Goal: Complete application form: Complete application form

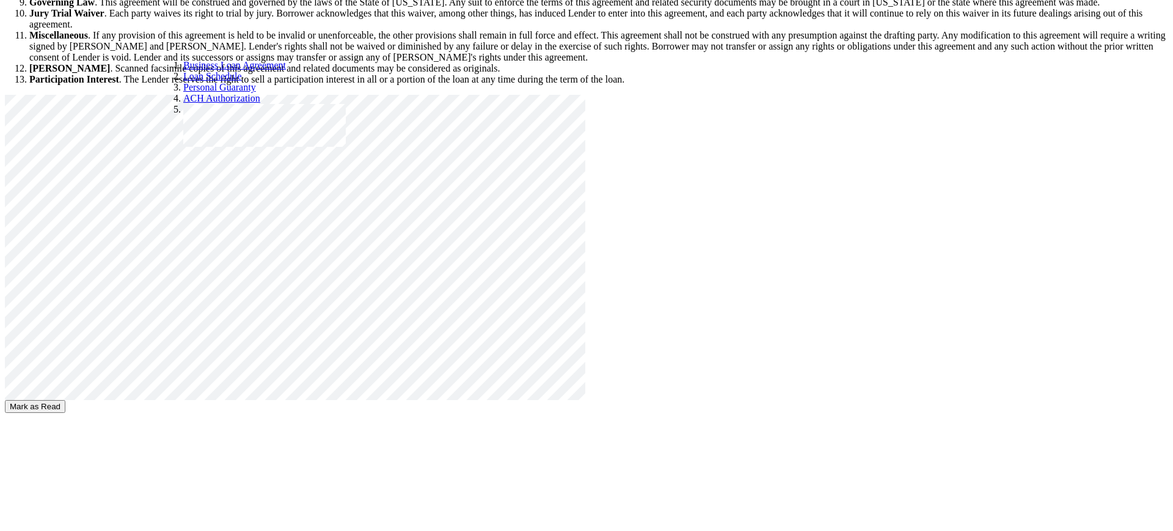
scroll to position [2293, 0]
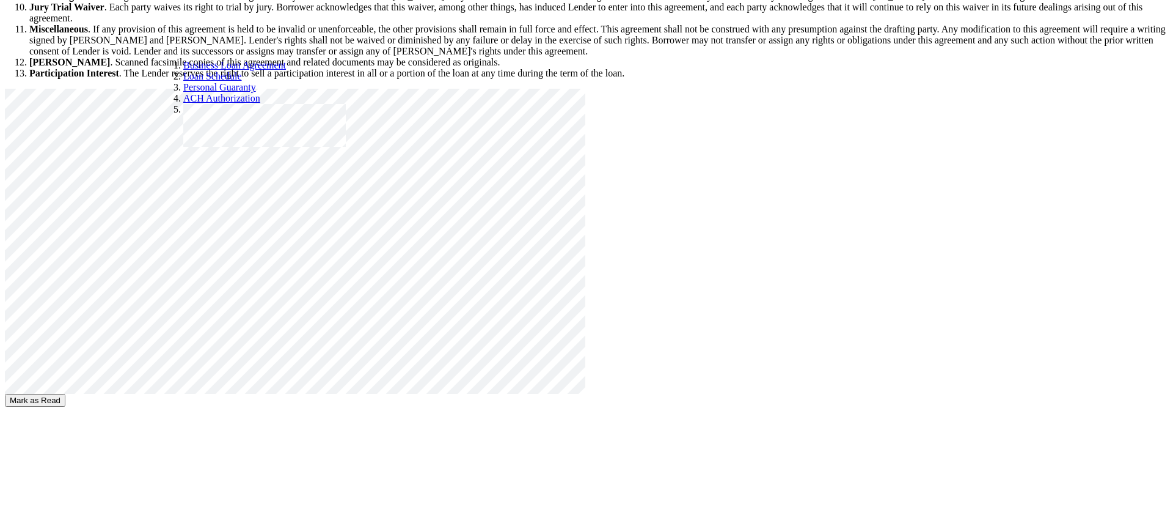
click at [65, 394] on button "Mark as Read" at bounding box center [35, 400] width 61 height 13
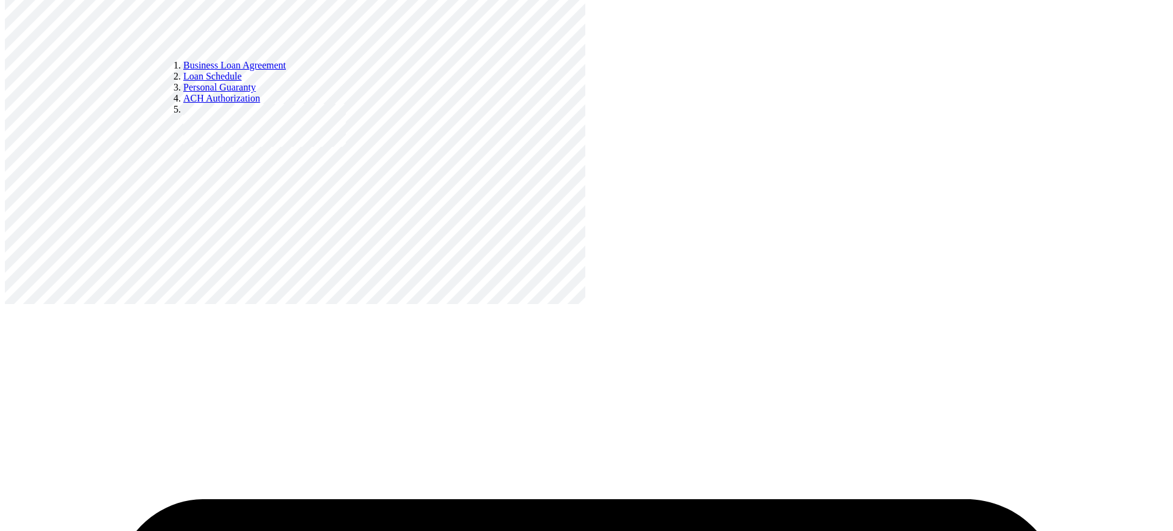
scroll to position [2821, 0]
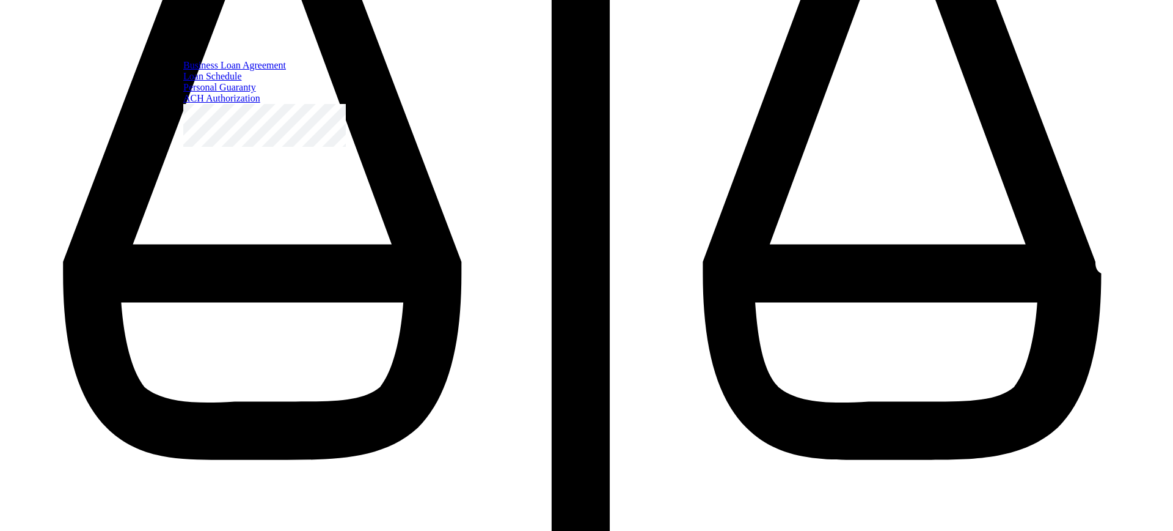
select select "[DEMOGRAPHIC_DATA]"
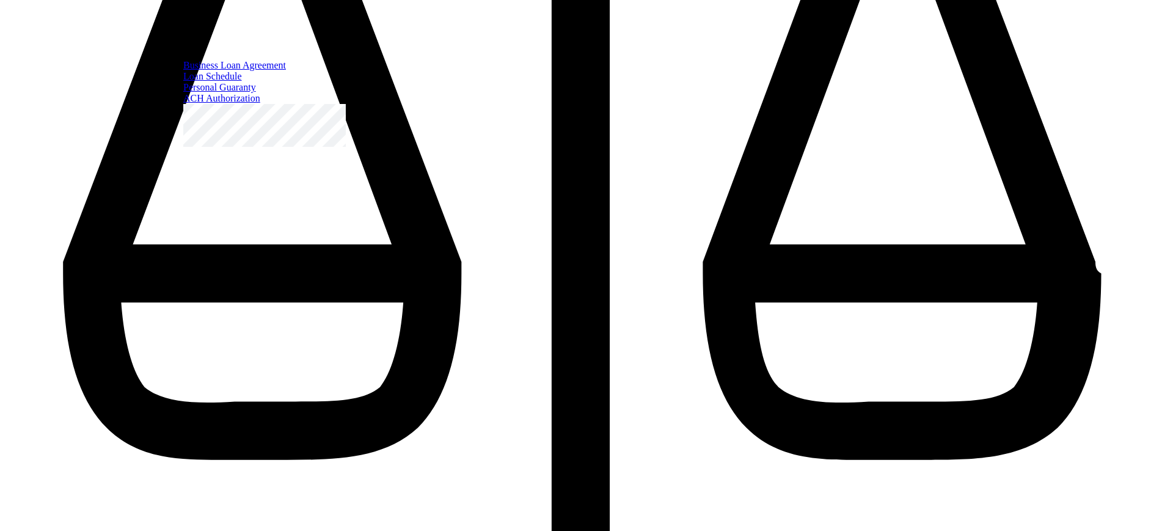
radio input "true"
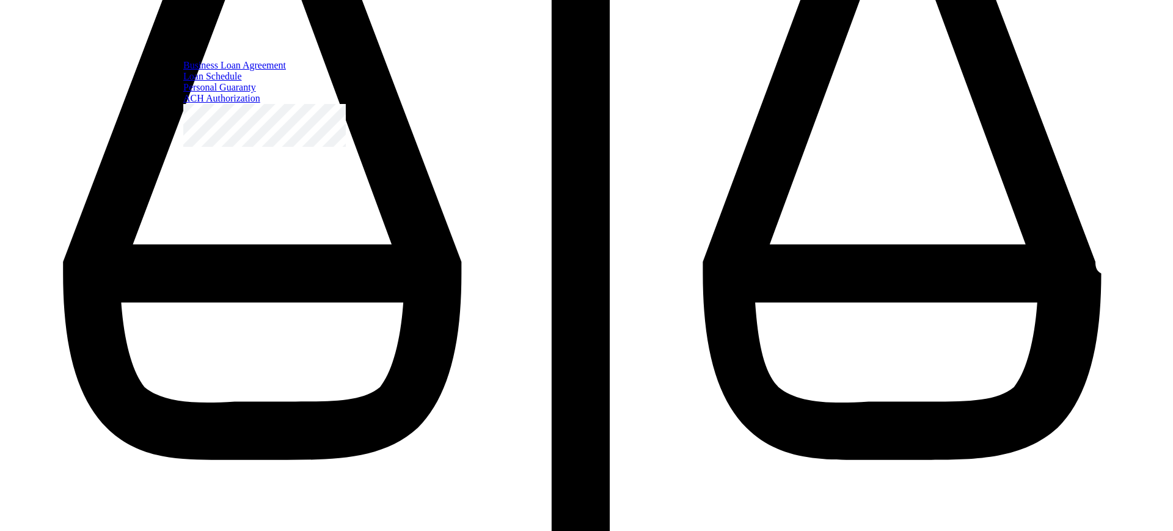
radio input "true"
select select "native_american"
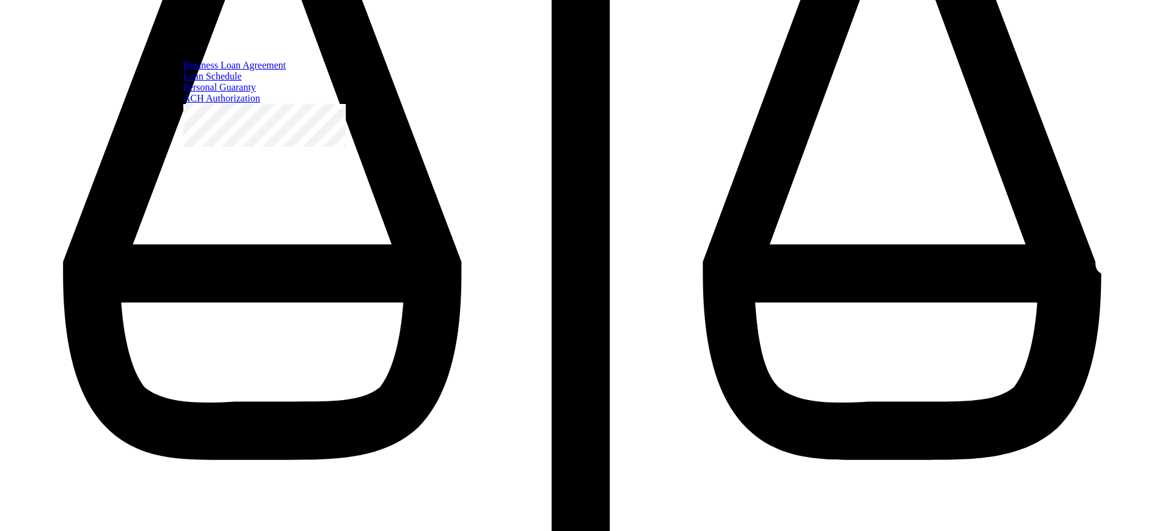
radio input "true"
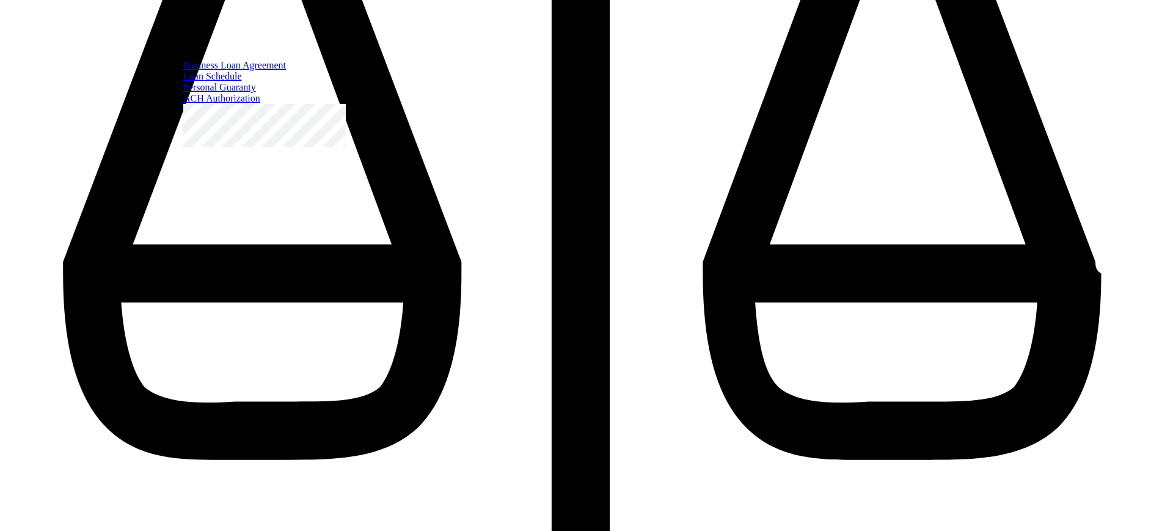
select select "private_policy"
type input "2"
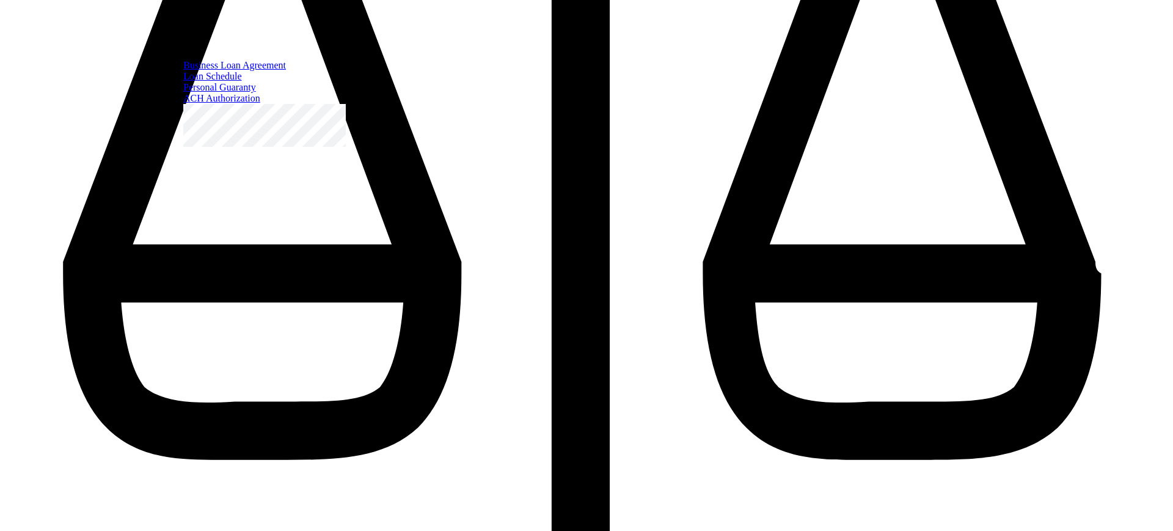
type input "1"
type input "999"
radio input "true"
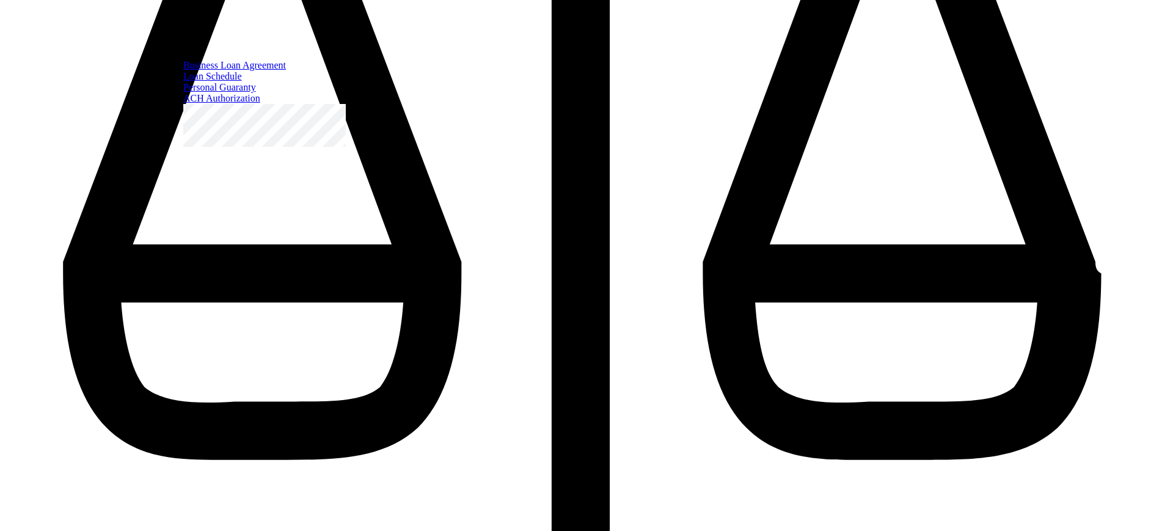
type input "99999"
radio input "true"
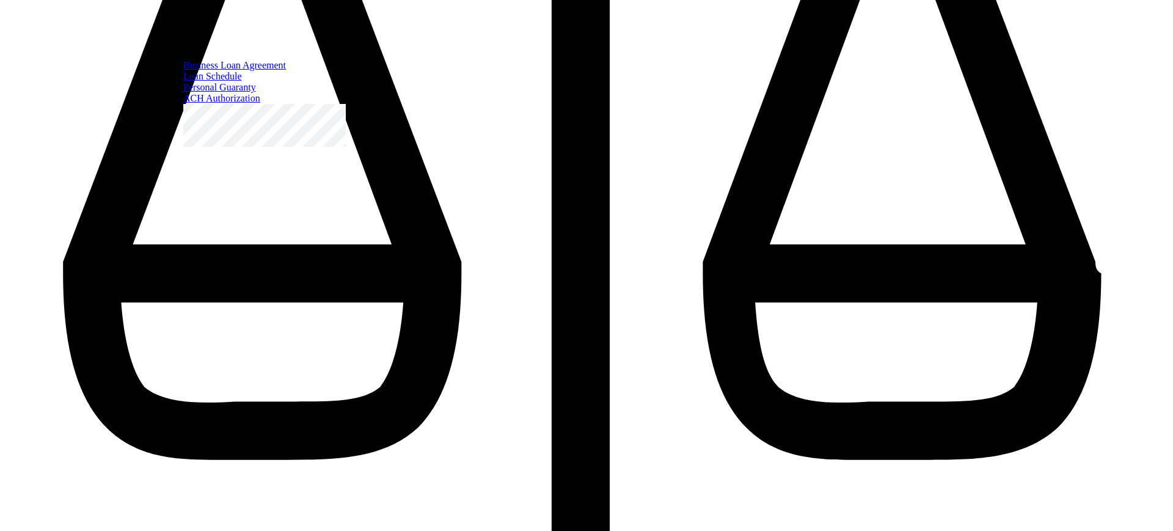
type input "90"
radio input "true"
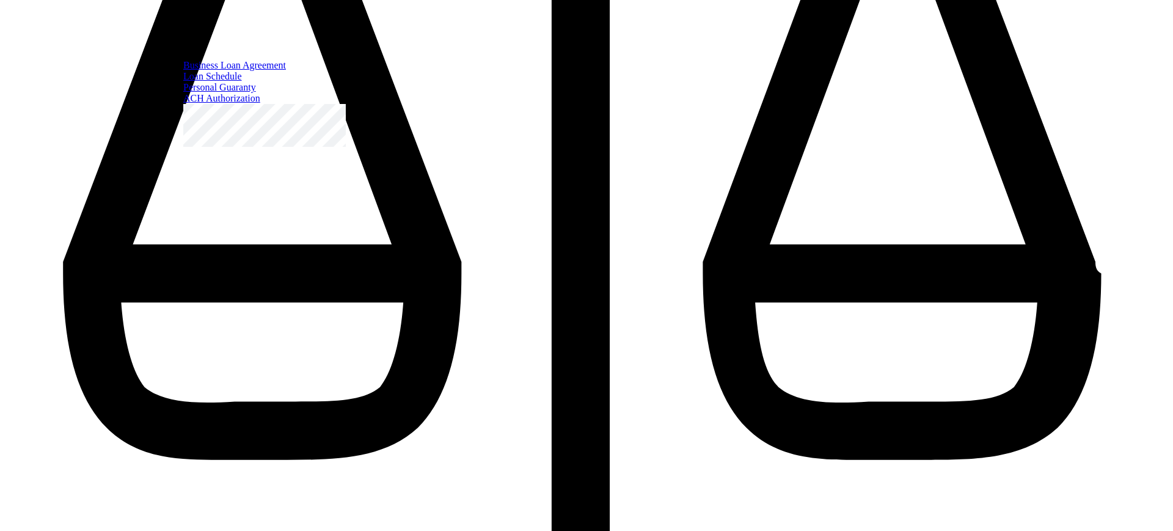
type input "100"
radio input "true"
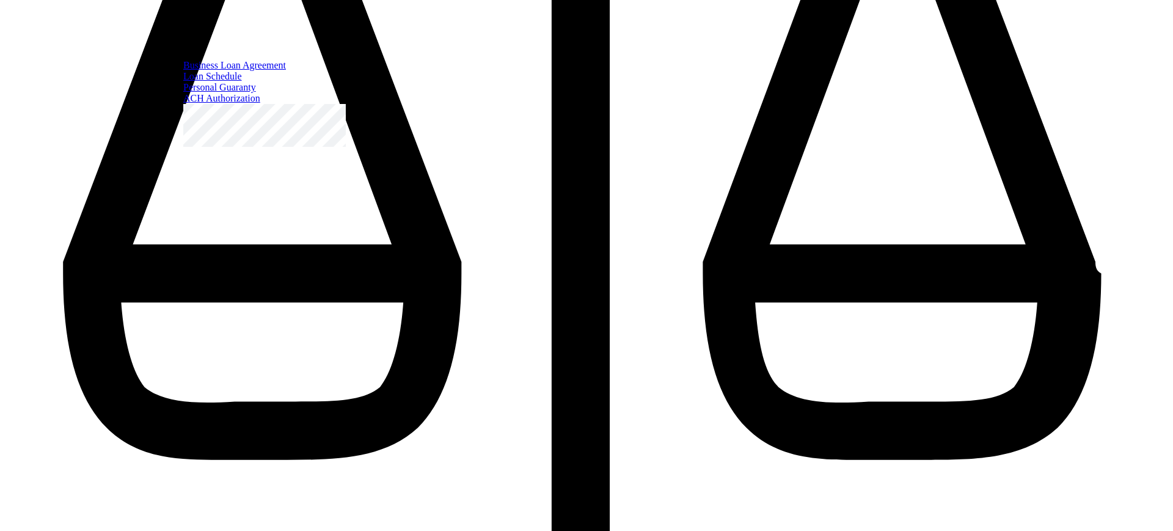
type input "100"
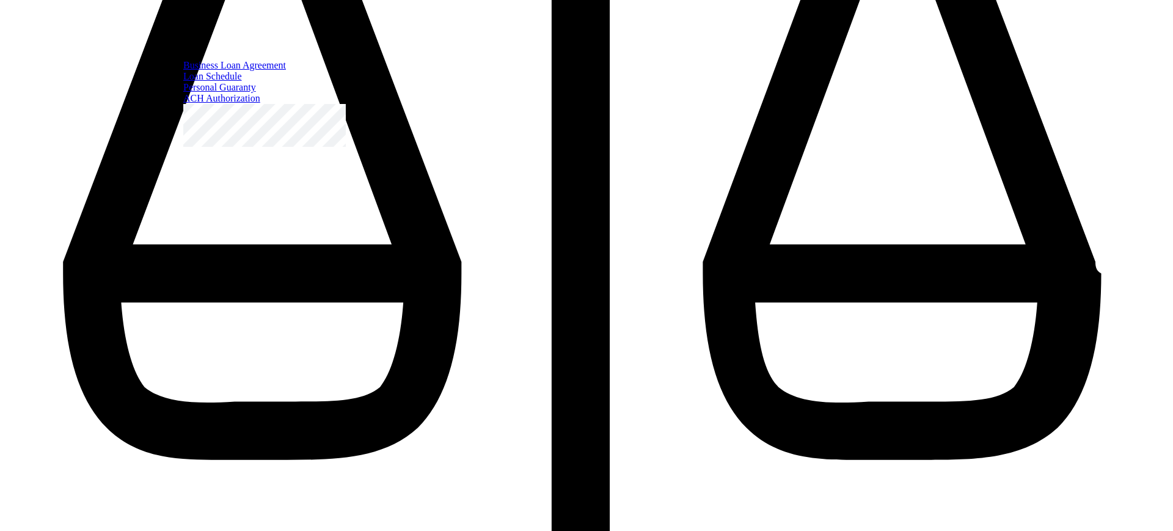
scroll to position [4593, 0]
